Goal: Task Accomplishment & Management: Manage account settings

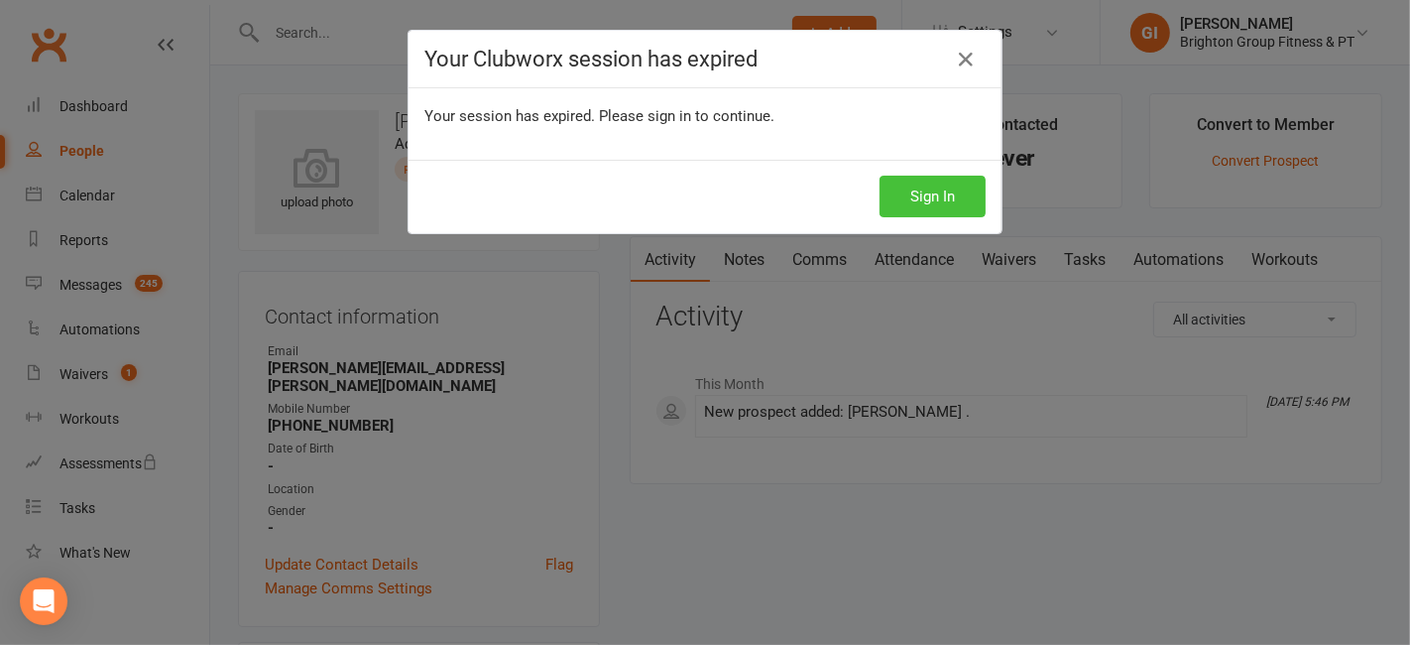
drag, startPoint x: 953, startPoint y: 194, endPoint x: 83, endPoint y: 223, distance: 870.3
click at [81, 226] on div "Your Clubworx session has expired Your session has expired. Please sign in to c…" at bounding box center [705, 322] width 1410 height 645
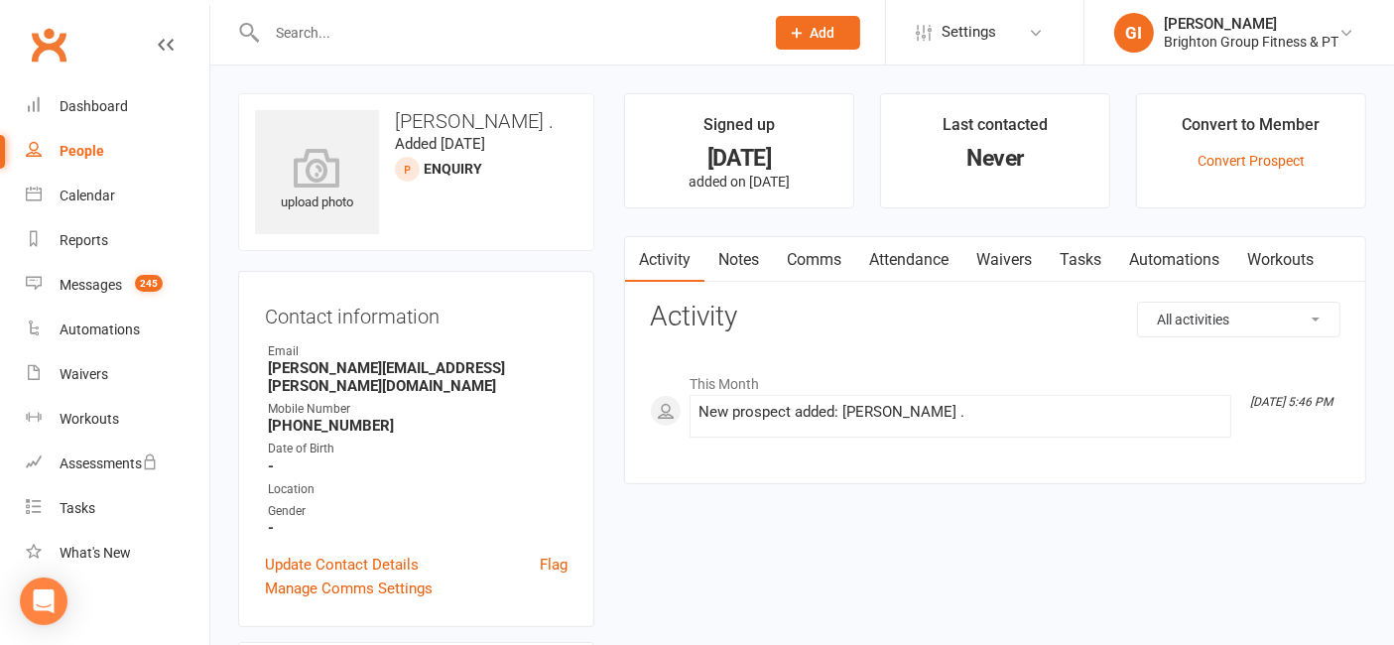
click at [353, 41] on input "text" at bounding box center [505, 33] width 489 height 28
paste input "[PERSON_NAME]"
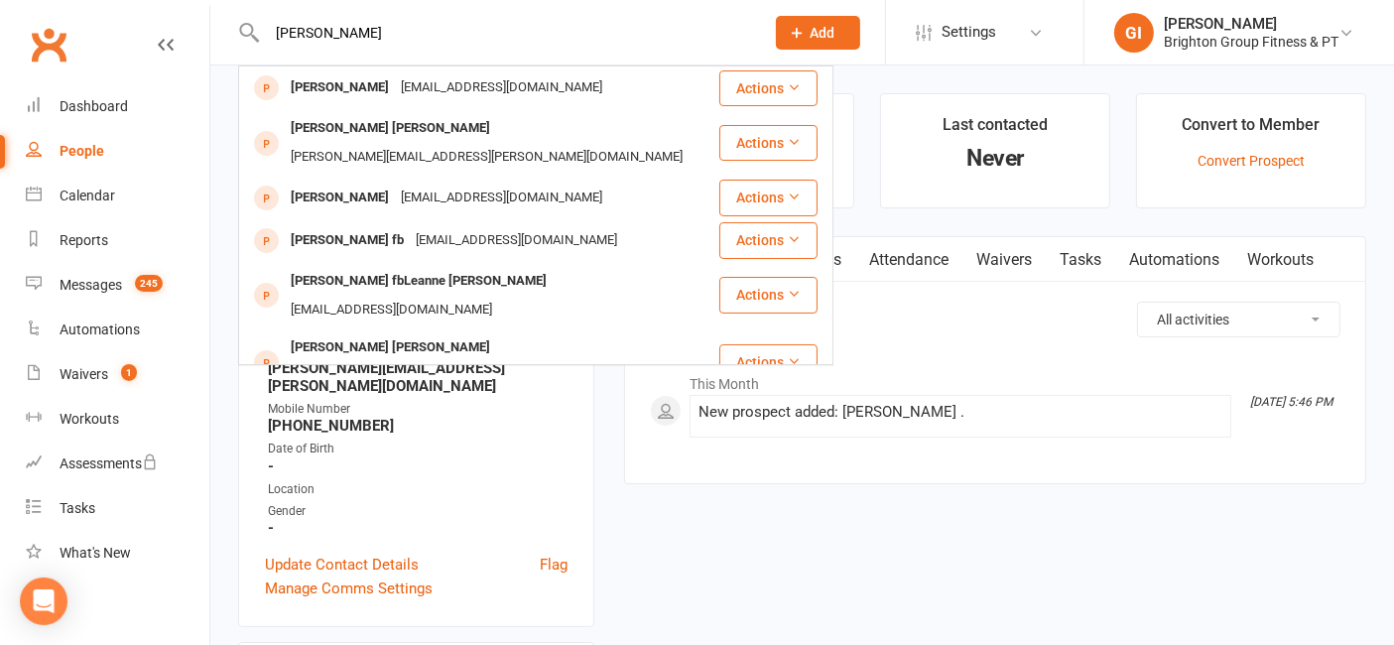
type input "[PERSON_NAME]"
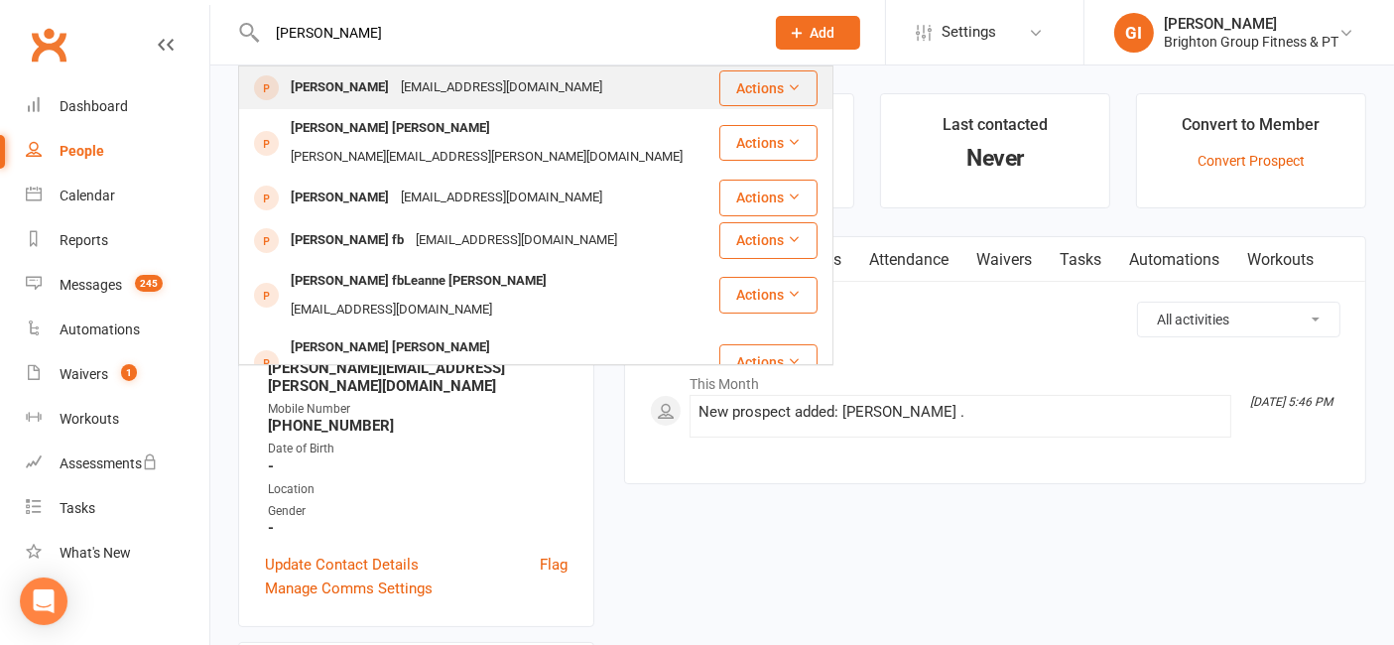
click at [368, 84] on div "[PERSON_NAME]" at bounding box center [340, 87] width 110 height 29
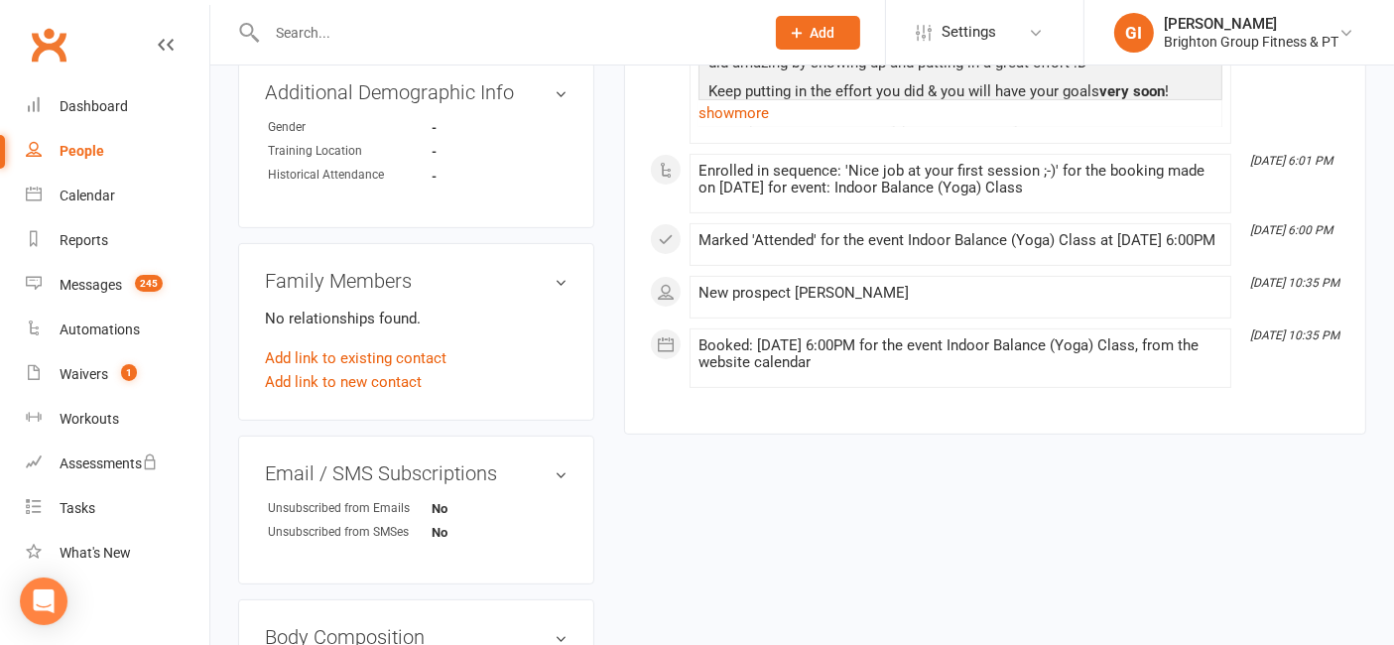
scroll to position [881, 0]
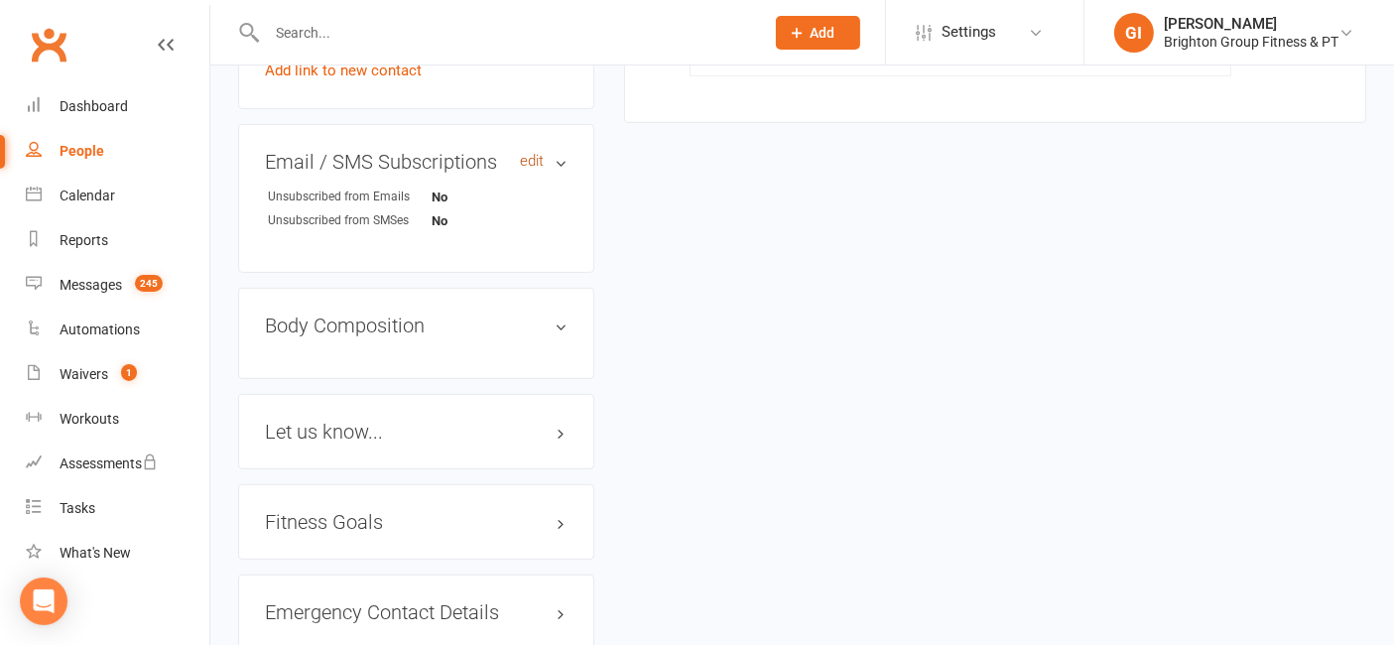
click at [539, 155] on link "edit" at bounding box center [532, 161] width 24 height 17
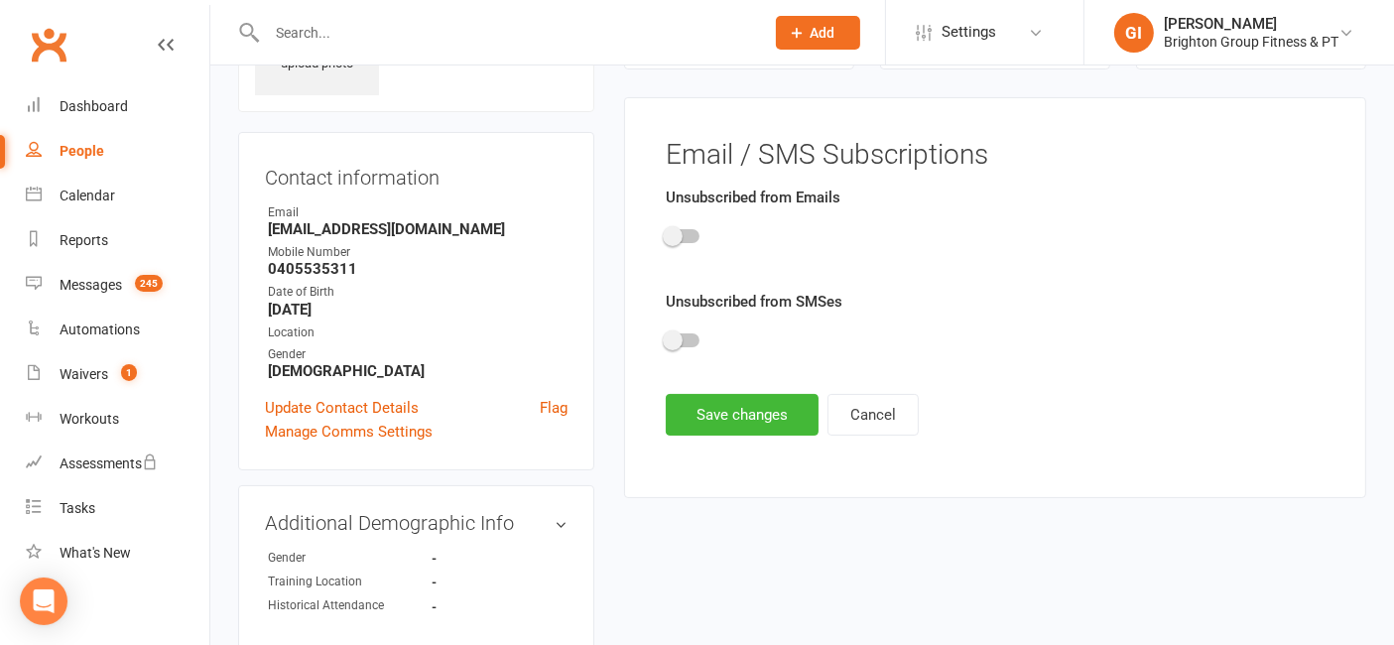
scroll to position [136, 0]
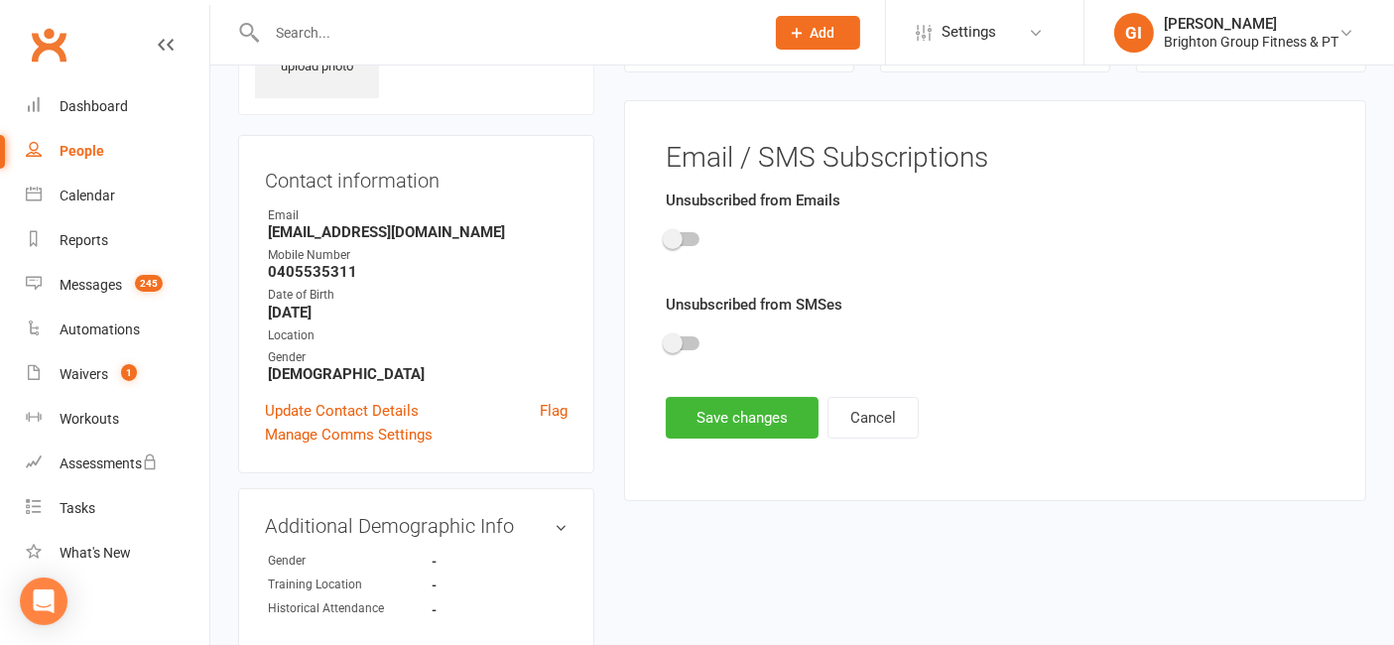
click at [692, 229] on div at bounding box center [995, 242] width 659 height 45
click at [691, 237] on div at bounding box center [683, 239] width 34 height 14
click at [666, 236] on input "checkbox" at bounding box center [666, 236] width 0 height 0
click at [693, 336] on div at bounding box center [683, 343] width 34 height 14
click at [666, 340] on input "checkbox" at bounding box center [666, 340] width 0 height 0
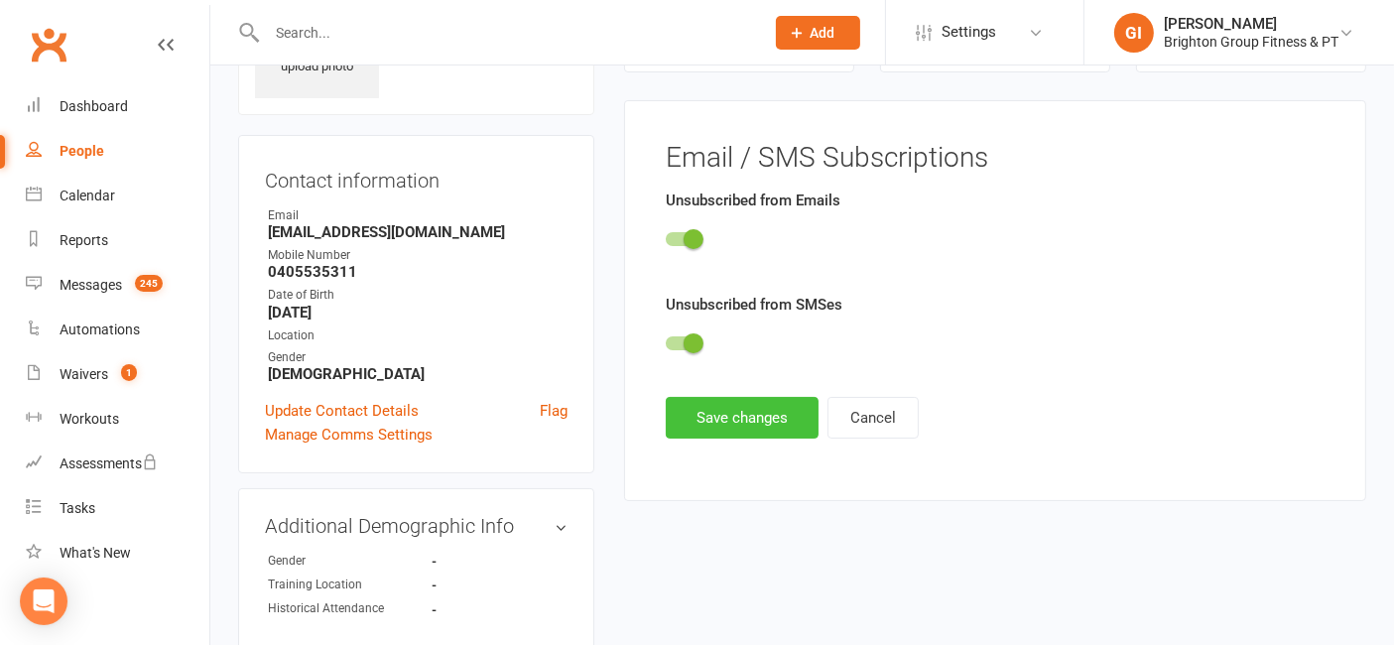
click at [738, 407] on button "Save changes" at bounding box center [742, 418] width 153 height 42
